Goal: Task Accomplishment & Management: Complete application form

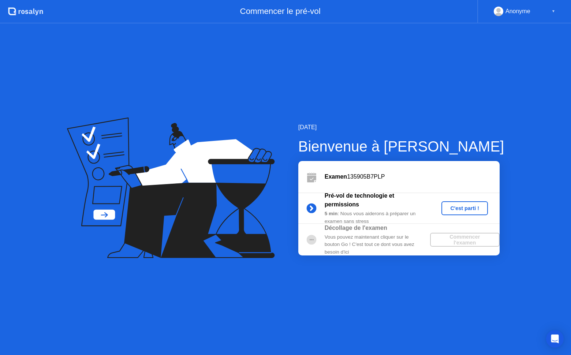
click at [466, 209] on div "C'est parti !" at bounding box center [465, 208] width 41 height 6
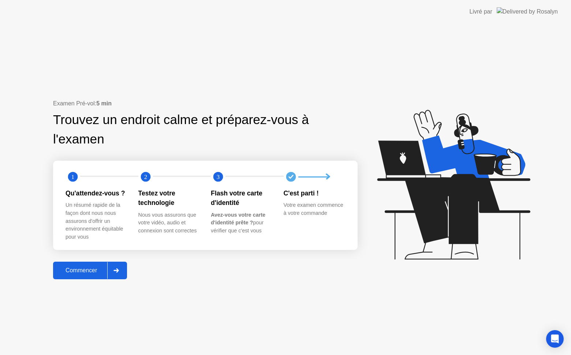
click at [81, 274] on div "Commencer" at bounding box center [81, 270] width 52 height 7
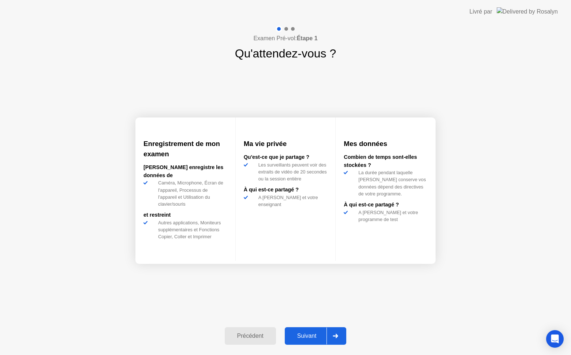
click at [305, 335] on div "Suivant" at bounding box center [307, 336] width 40 height 7
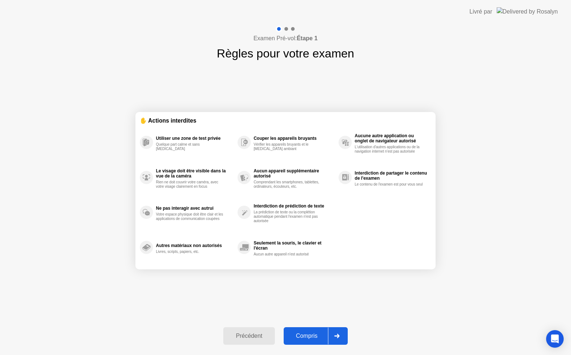
click at [309, 336] on div "Compris" at bounding box center [307, 336] width 42 height 7
select select "**********"
select select "*******"
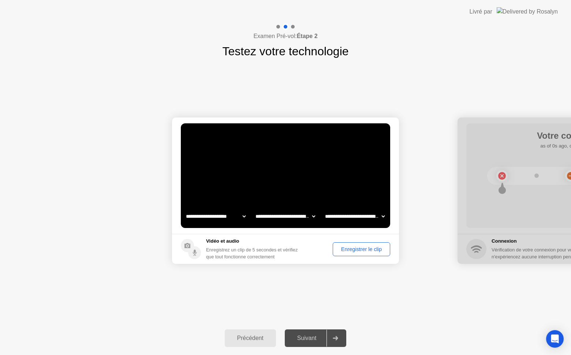
click at [346, 249] on div "Enregistrer le clip" at bounding box center [361, 249] width 52 height 6
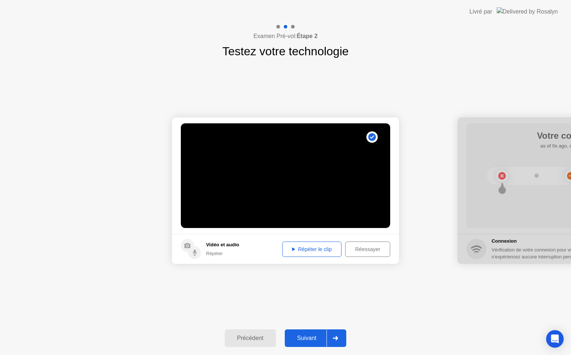
click at [313, 250] on div "Répéter le clip" at bounding box center [312, 249] width 54 height 6
click at [316, 339] on div "Suivant" at bounding box center [307, 338] width 40 height 7
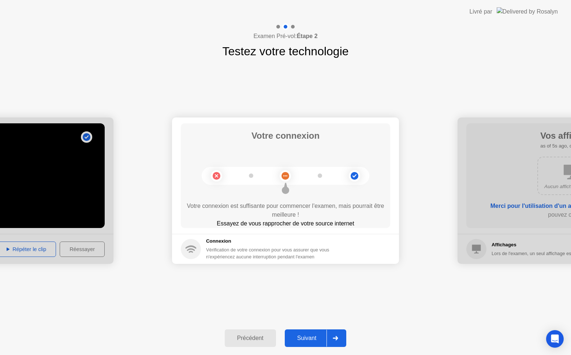
click at [316, 339] on div "Suivant" at bounding box center [307, 338] width 40 height 7
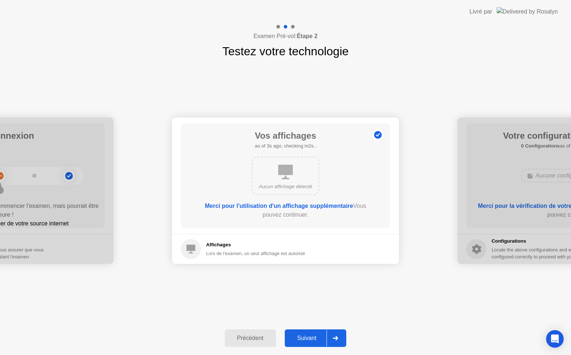
click at [311, 340] on div "Suivant" at bounding box center [307, 338] width 40 height 7
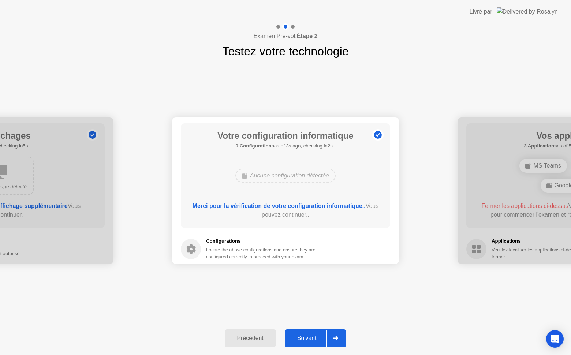
click at [311, 340] on div "Suivant" at bounding box center [307, 338] width 40 height 7
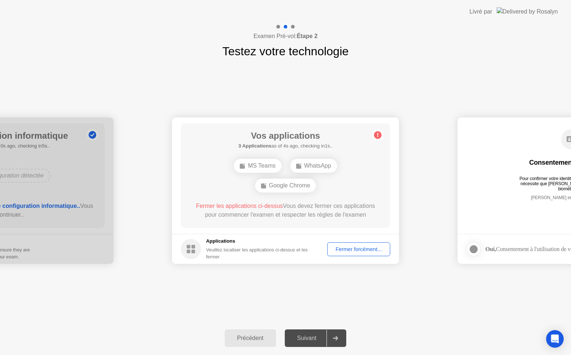
click at [350, 249] on div "Fermer forcément..." at bounding box center [359, 249] width 58 height 6
click at [349, 246] on div "Fermer forcément..." at bounding box center [359, 249] width 58 height 6
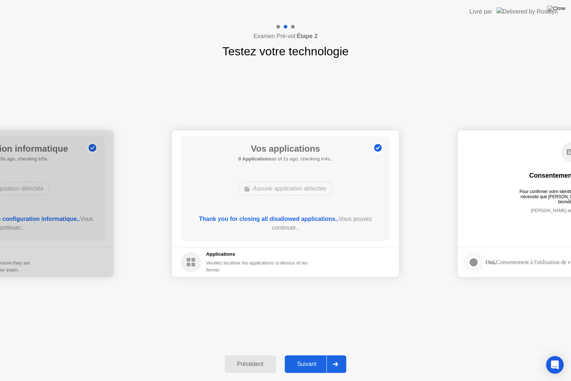
drag, startPoint x: 294, startPoint y: 356, endPoint x: 303, endPoint y: 362, distance: 10.3
click at [303, 355] on button "Suivant" at bounding box center [316, 364] width 62 height 18
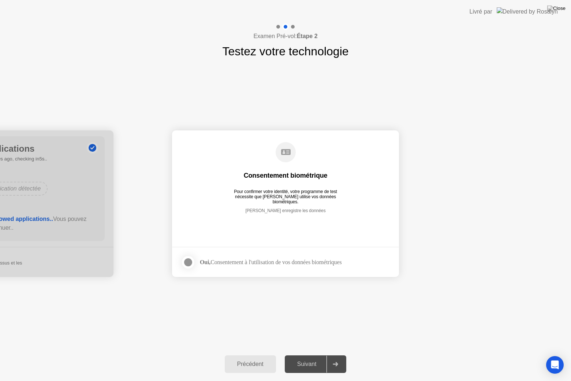
click at [187, 261] on div at bounding box center [188, 262] width 9 height 9
click at [305, 355] on div "Suivant" at bounding box center [307, 364] width 40 height 7
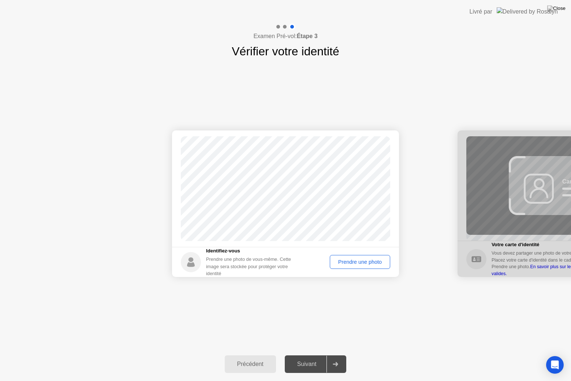
click at [349, 262] on div "Prendre une photo" at bounding box center [360, 262] width 55 height 6
click at [366, 261] on div "Réessayer" at bounding box center [369, 262] width 37 height 6
click at [366, 261] on div "Prendre une photo" at bounding box center [360, 262] width 55 height 6
click at [313, 355] on div "Suivant" at bounding box center [307, 364] width 40 height 7
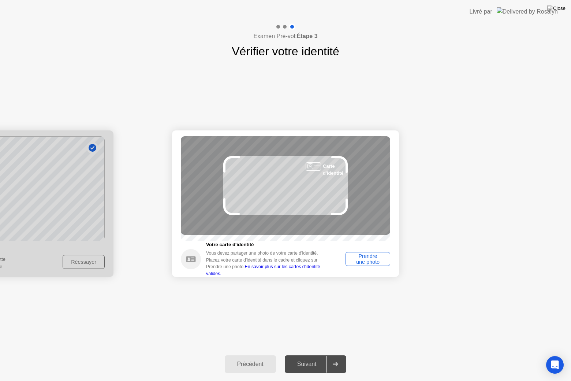
click at [371, 264] on div "Prendre une photo" at bounding box center [368, 259] width 40 height 12
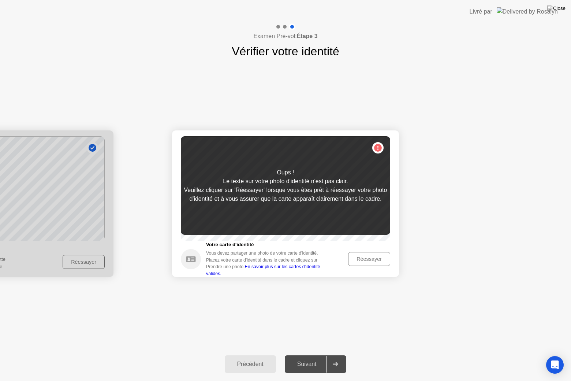
click at [368, 262] on div "Réessayer" at bounding box center [369, 259] width 37 height 6
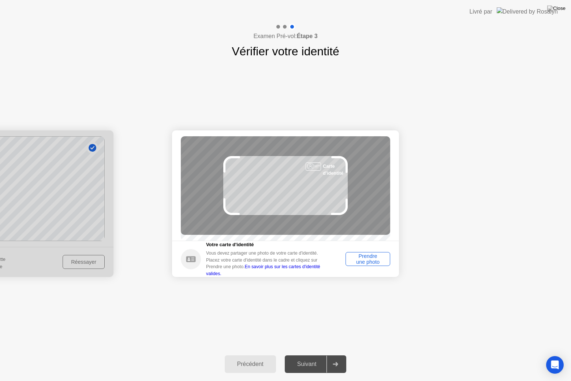
click at [364, 264] on div "Prendre une photo" at bounding box center [368, 259] width 40 height 12
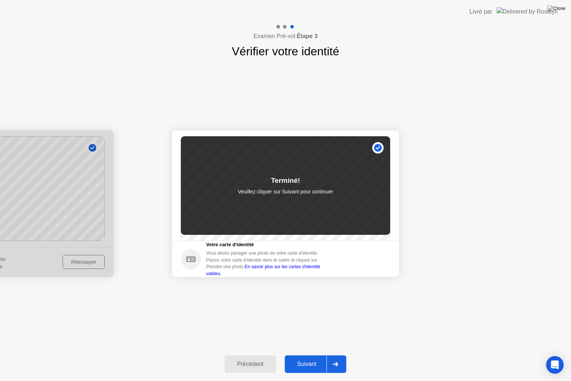
click at [340, 355] on div at bounding box center [336, 364] width 18 height 17
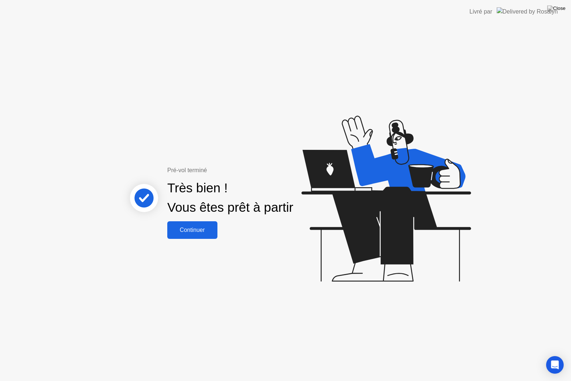
click at [207, 233] on div "Continuer" at bounding box center [193, 230] width 46 height 7
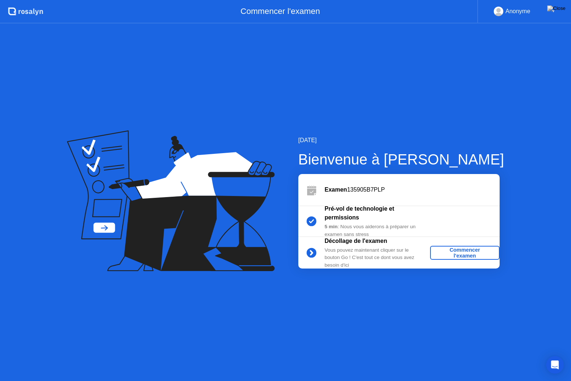
click at [468, 252] on div "Commencer l'examen" at bounding box center [465, 253] width 64 height 12
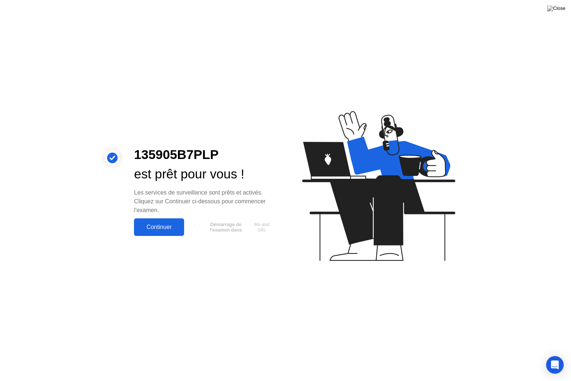
click at [167, 228] on div "Continuer" at bounding box center [159, 227] width 46 height 7
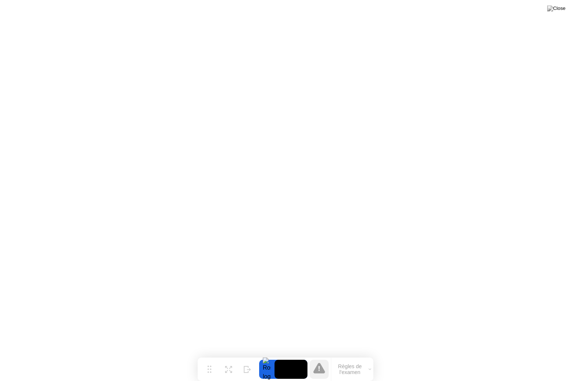
click at [371, 355] on icon at bounding box center [370, 369] width 3 height 2
